Goal: Find specific page/section: Find specific page/section

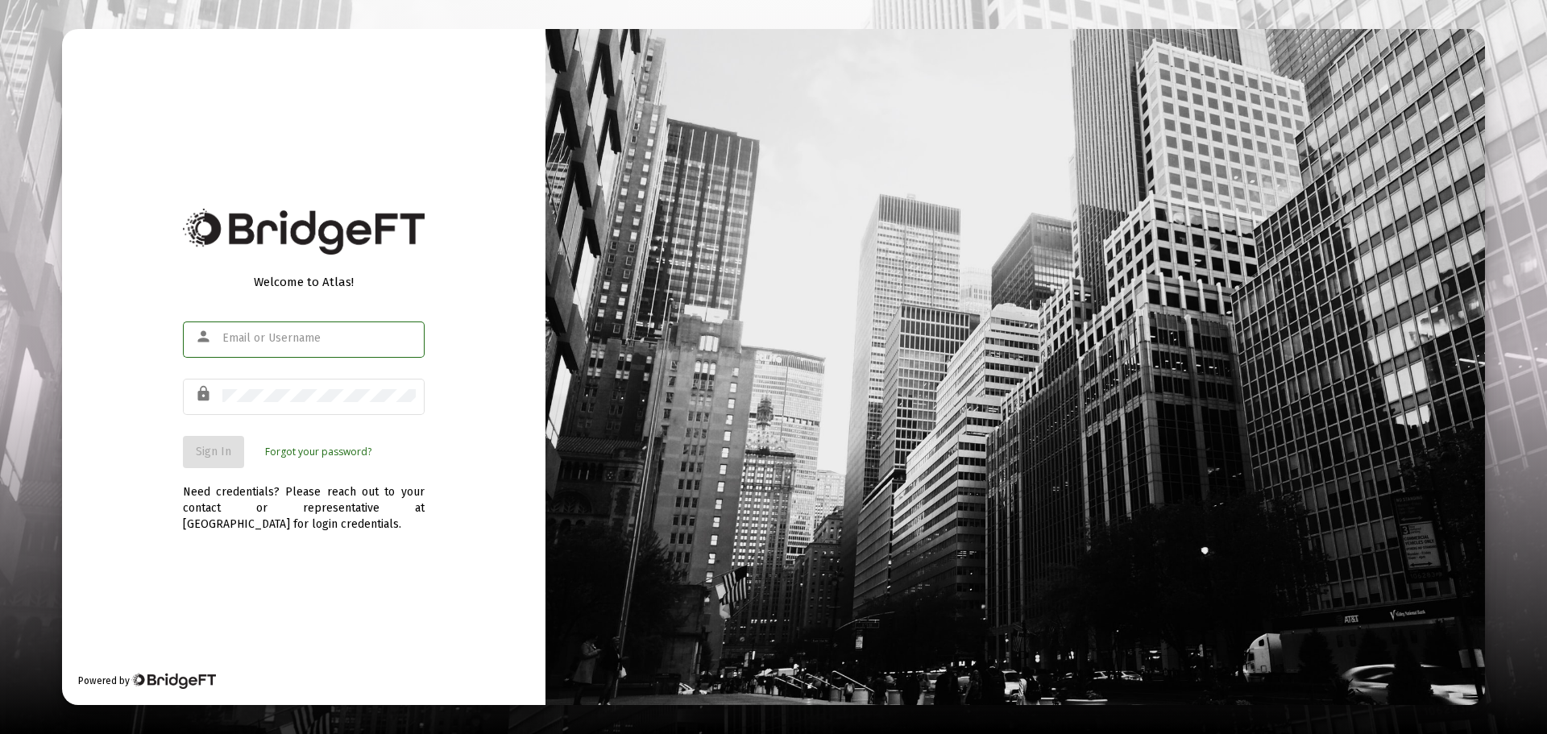
type input "[EMAIL_ADDRESS][DOMAIN_NAME]"
click at [223, 455] on span "Sign In" at bounding box center [213, 452] width 35 height 14
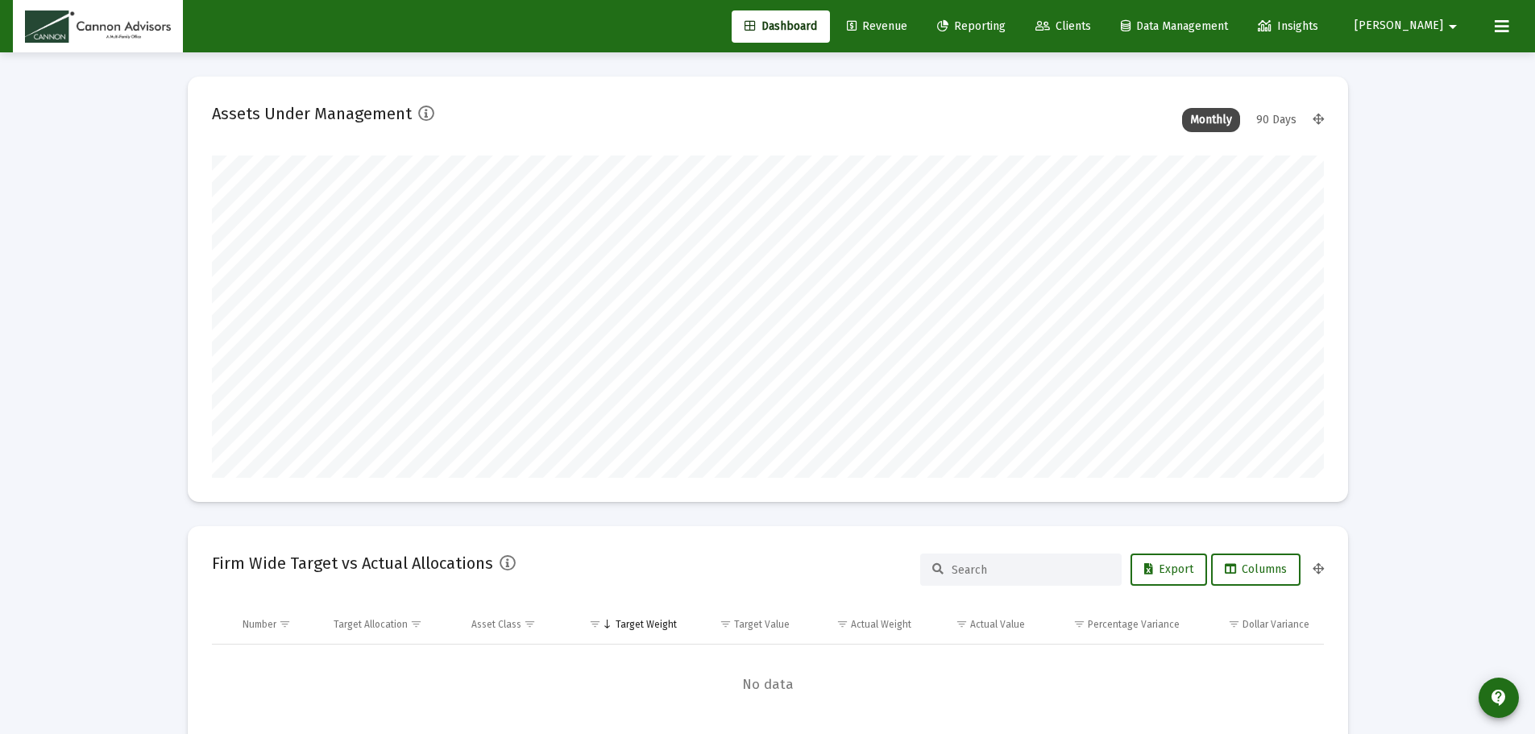
scroll to position [322, 599]
type input "[DATE]"
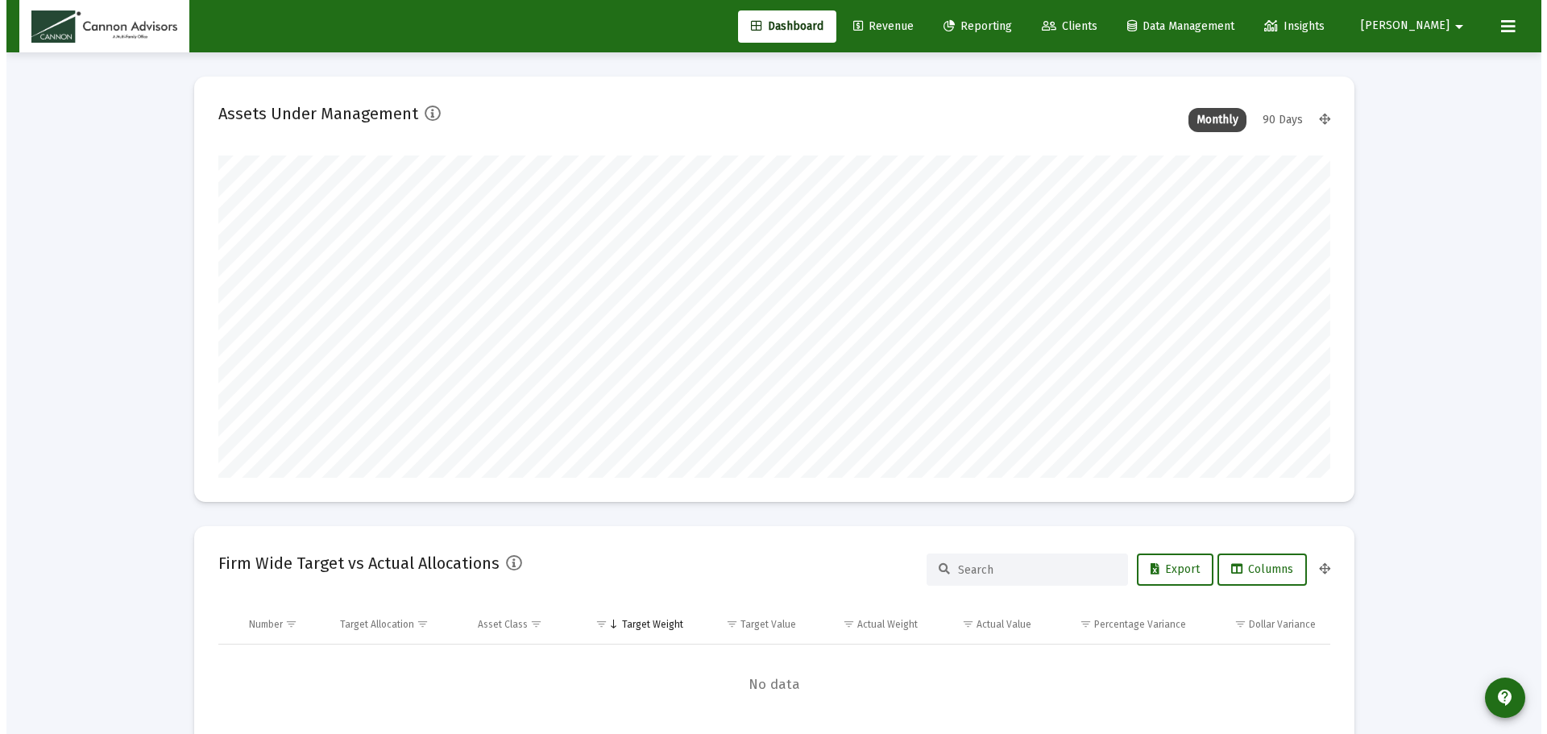
scroll to position [322, 520]
click at [1091, 31] on span "Clients" at bounding box center [1064, 26] width 56 height 14
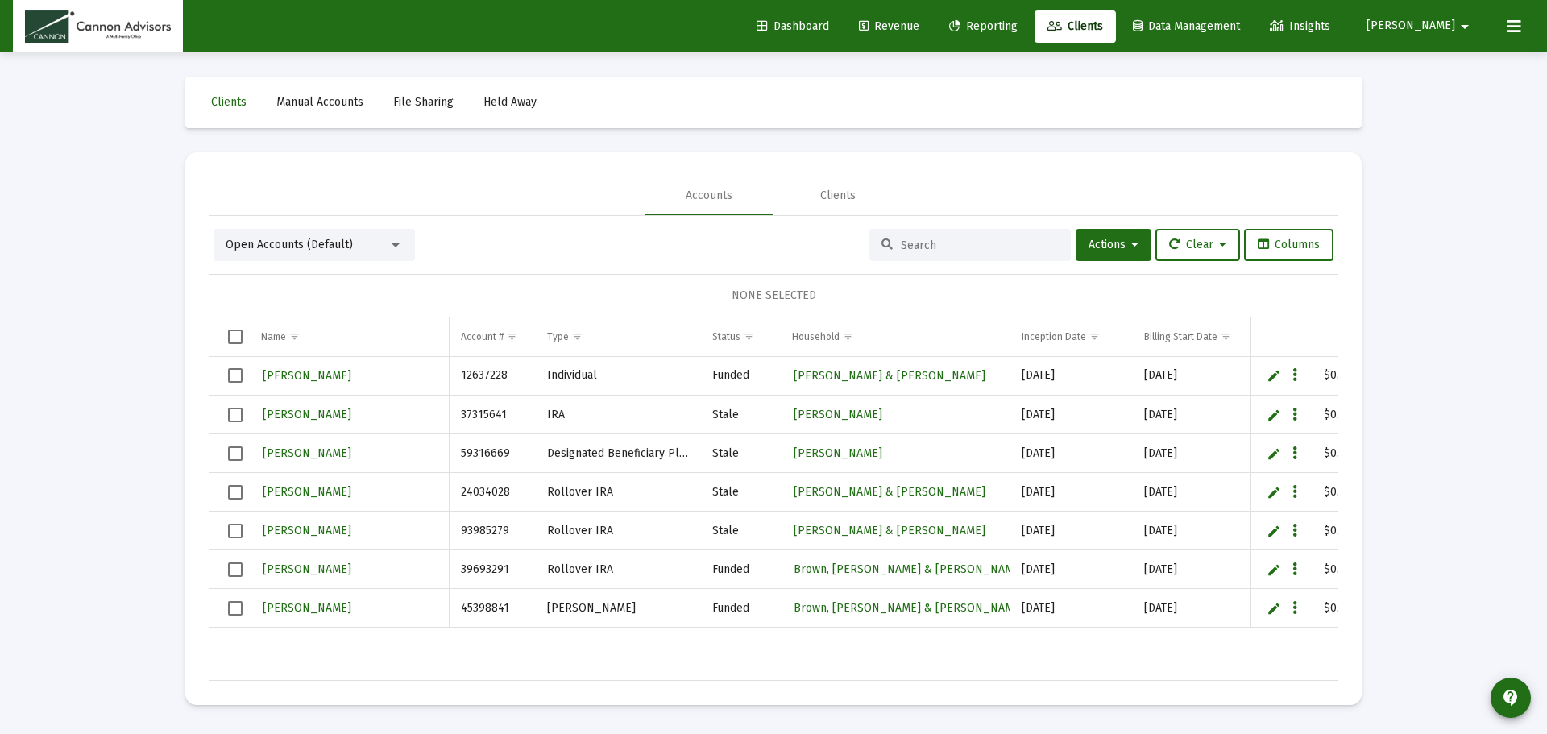
click at [967, 240] on input at bounding box center [980, 246] width 158 height 14
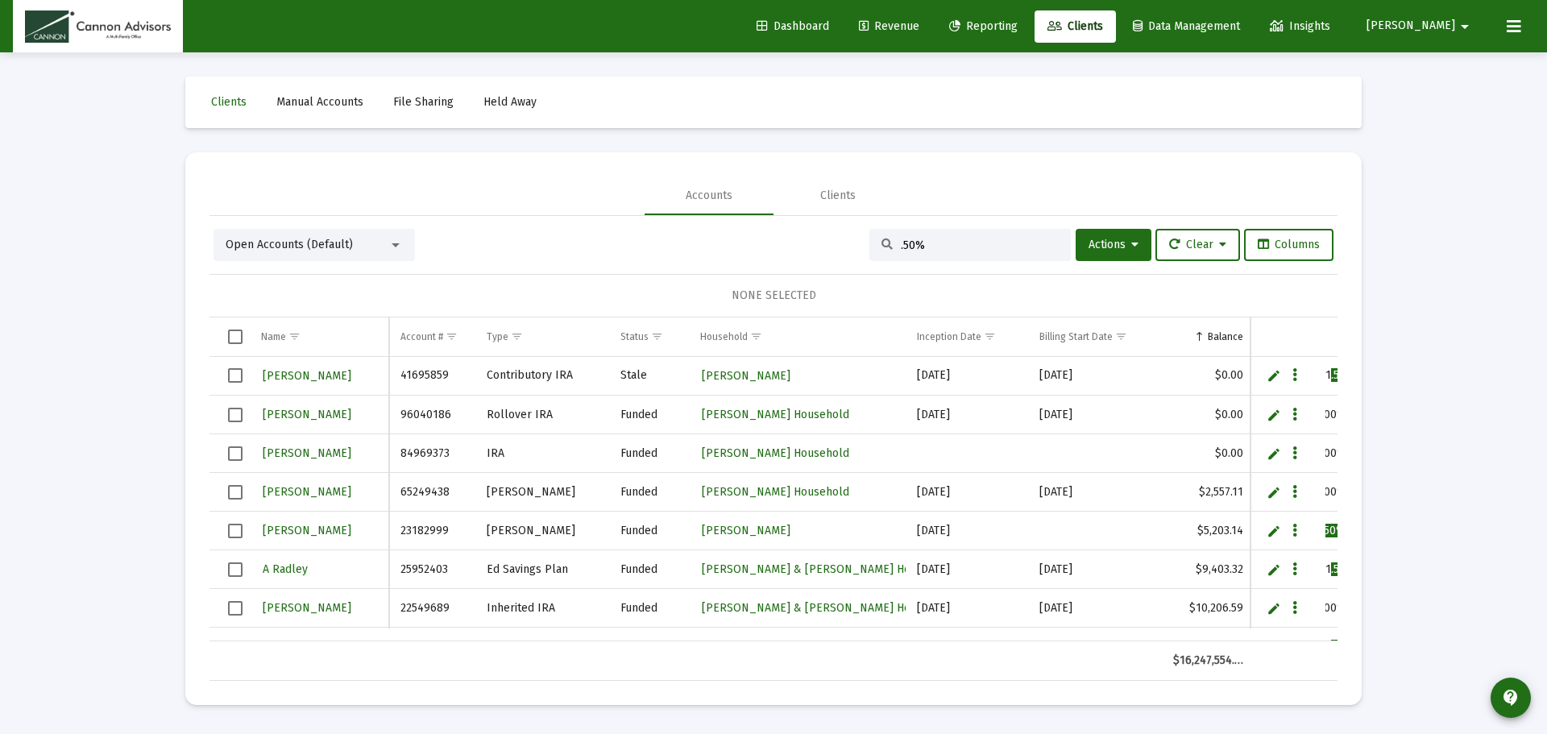
type input ".50%"
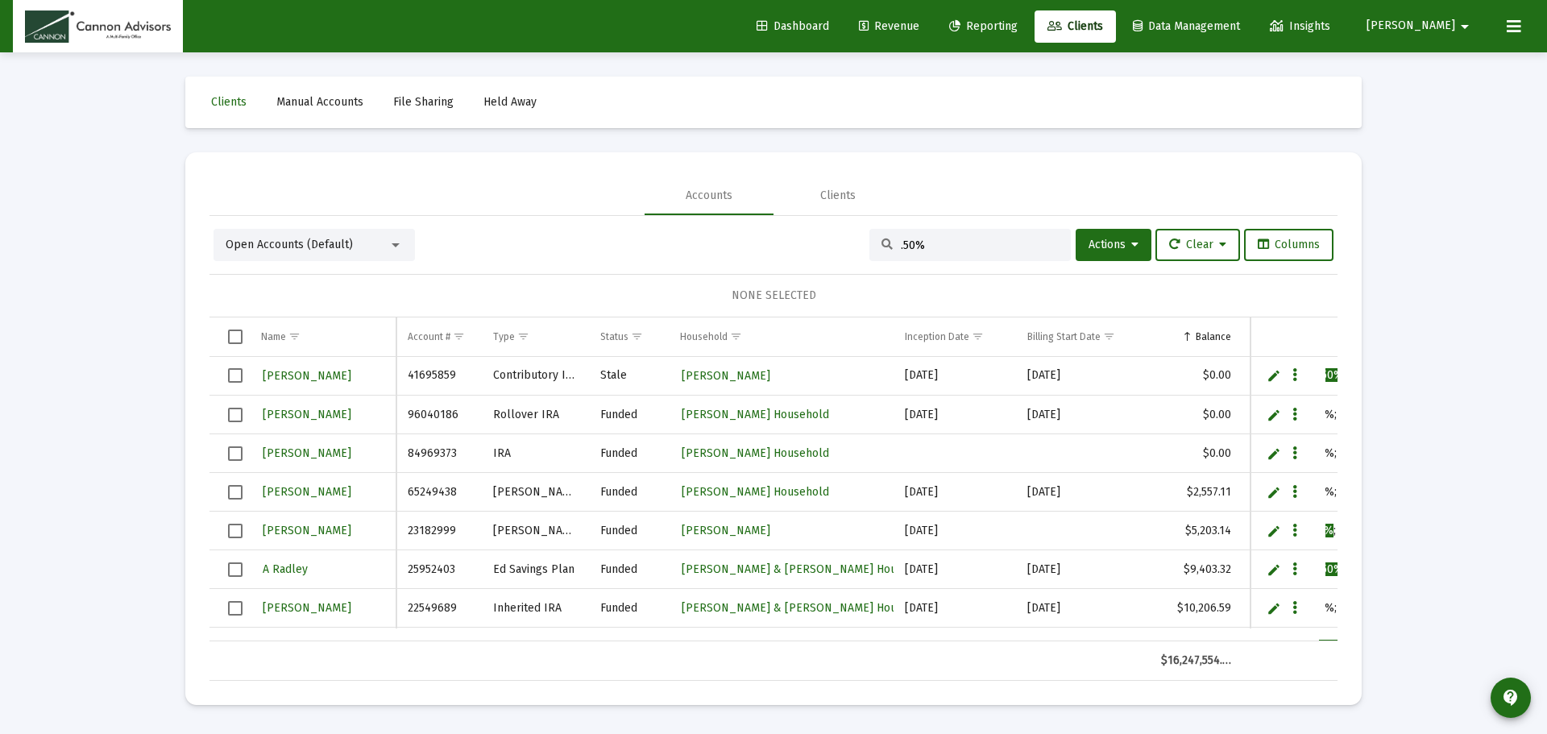
click at [1397, 371] on div "Loading... Clients Manual Accounts File Sharing Held Away Accounts Clients Open…" at bounding box center [773, 367] width 1547 height 734
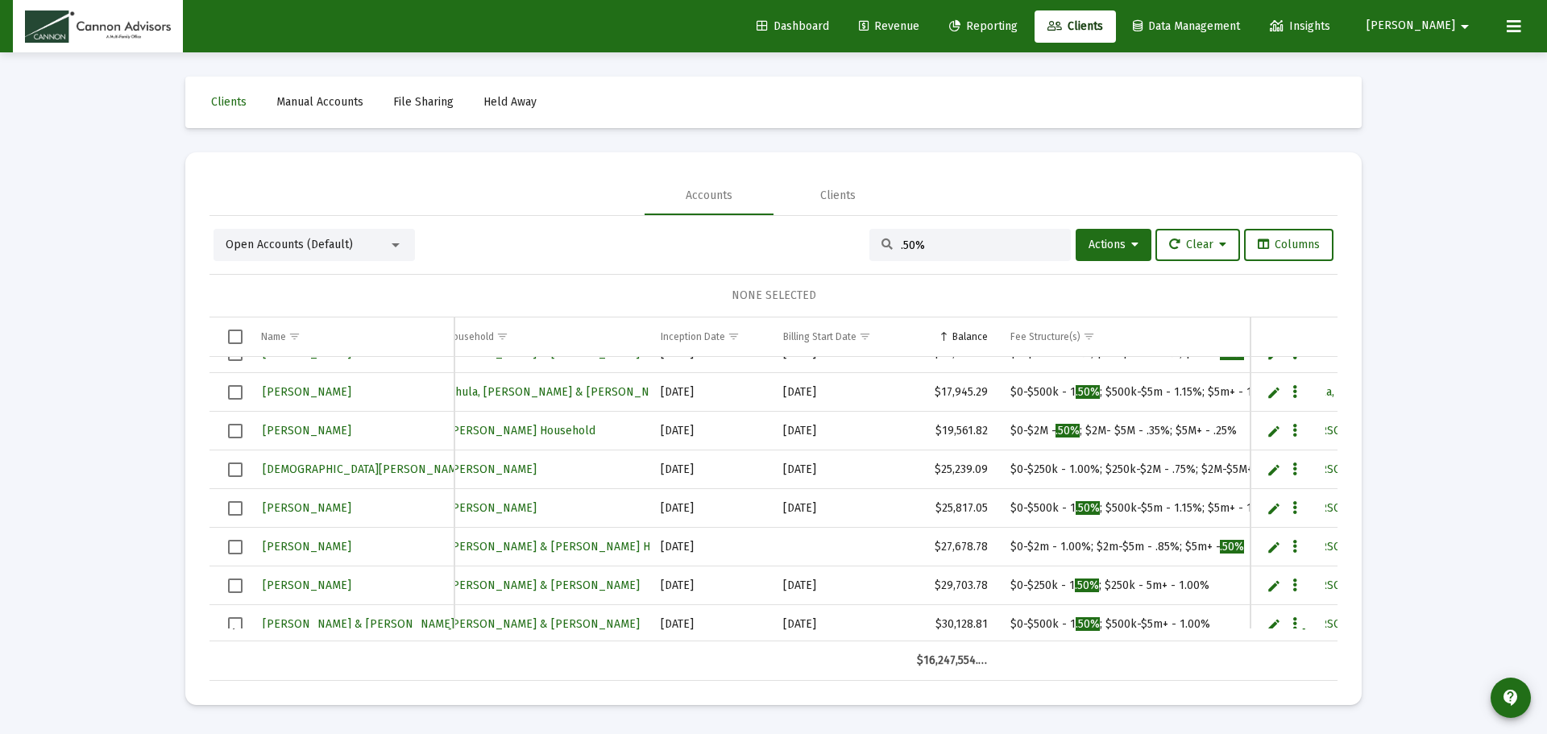
scroll to position [0, 364]
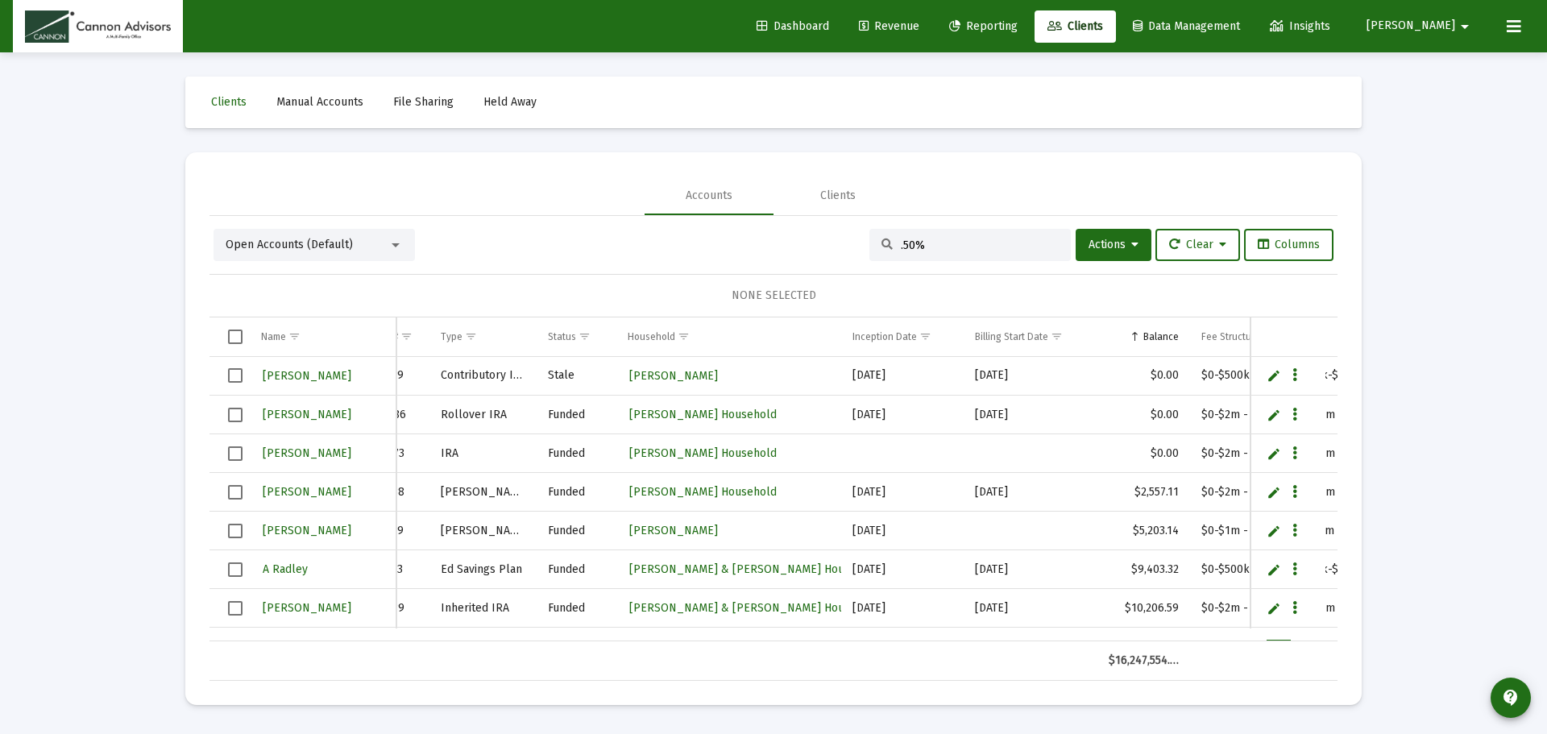
drag, startPoint x: 1251, startPoint y: 334, endPoint x: 1210, endPoint y: 334, distance: 41.9
click at [1210, 334] on div "Name Name Account # Type Status Household Inception Date Billing Start Date Bal…" at bounding box center [774, 499] width 1128 height 363
